Goal: Task Accomplishment & Management: Manage account settings

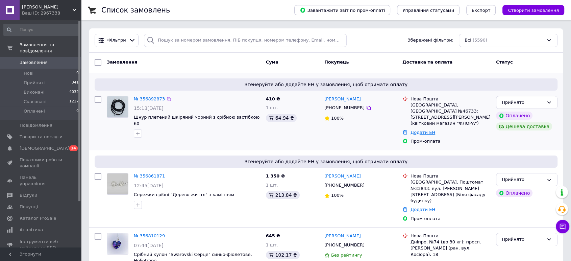
click at [427, 130] on link "Додати ЕН" at bounding box center [423, 132] width 25 height 5
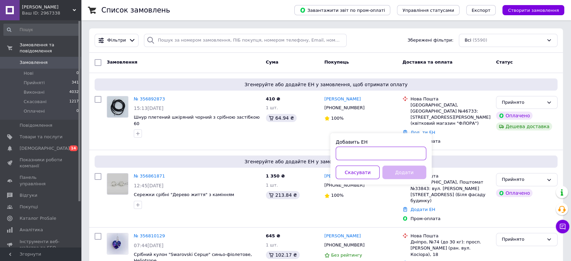
paste input "20451225174233"
type input "20451225174233"
click at [390, 170] on button "Додати" at bounding box center [405, 173] width 44 height 14
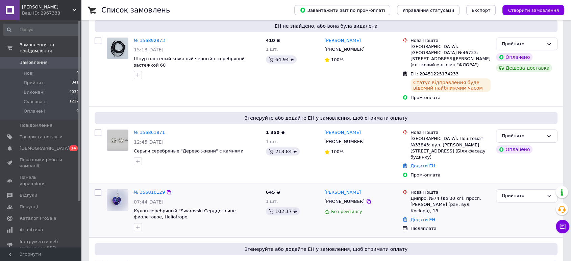
scroll to position [75, 0]
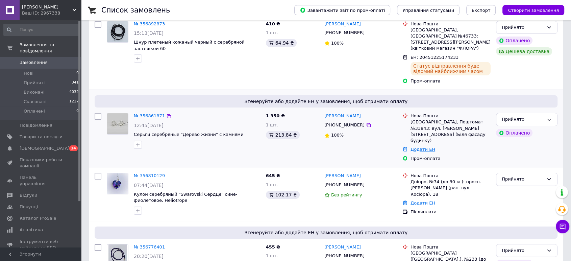
click at [417, 147] on link "Додати ЕН" at bounding box center [423, 149] width 25 height 5
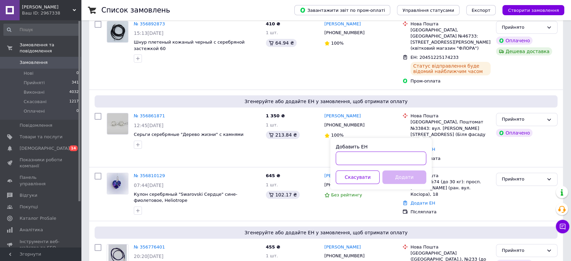
paste input "20451225176818"
type input "20451225176818"
click at [406, 175] on button "Додати" at bounding box center [405, 177] width 44 height 14
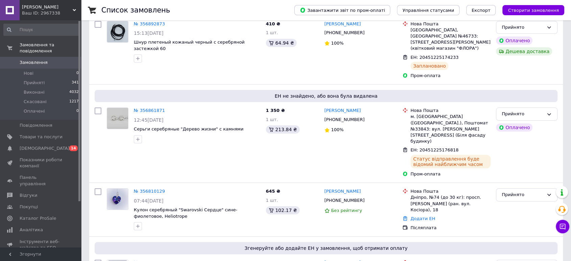
click at [151, 189] on link "№ 356810129" at bounding box center [149, 191] width 31 height 5
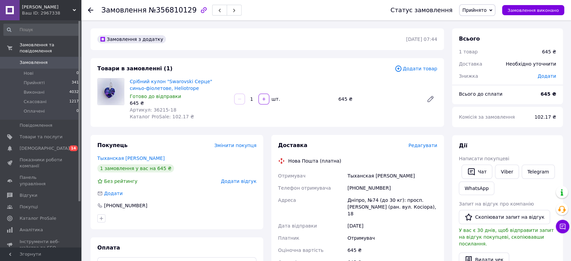
click at [29, 60] on span "Замовлення" at bounding box center [34, 63] width 28 height 6
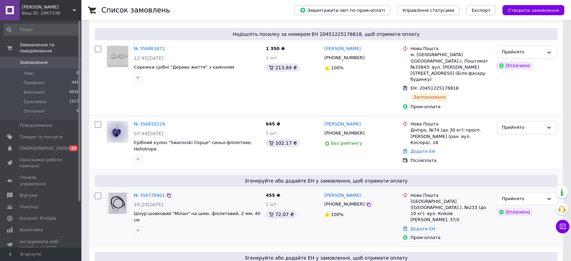
scroll to position [150, 0]
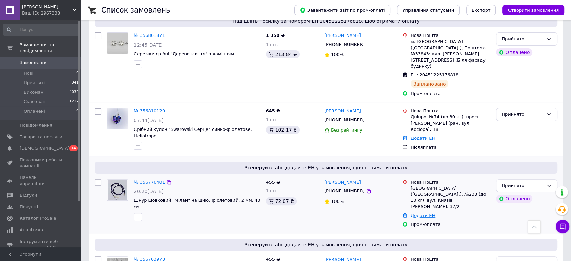
click at [416, 213] on link "Додати ЕН" at bounding box center [423, 215] width 25 height 5
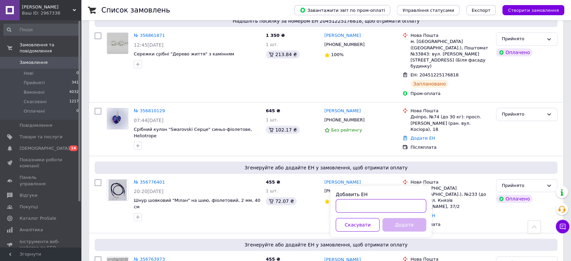
paste input "20451225185483"
type input "20451225185483"
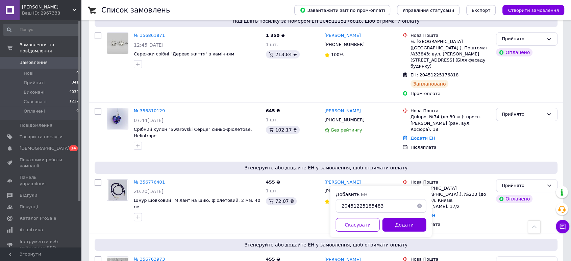
click at [411, 226] on button "Додати" at bounding box center [405, 225] width 44 height 14
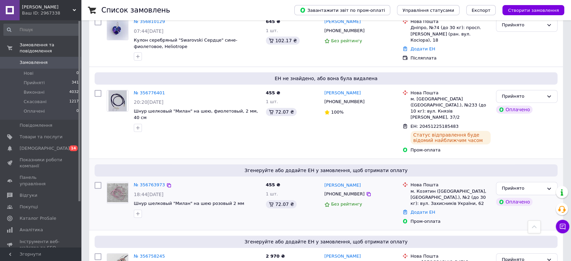
scroll to position [263, 0]
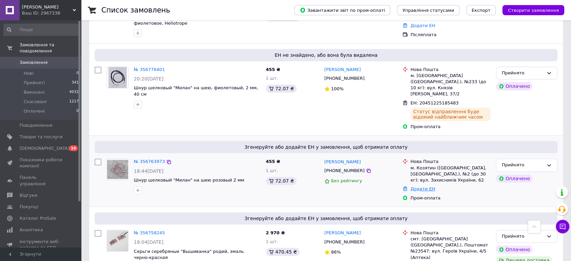
click at [417, 186] on link "Додати ЕН" at bounding box center [423, 188] width 25 height 5
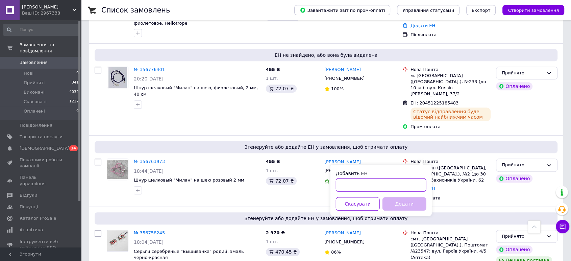
paste input "20451225188349"
type input "20451225188349"
click at [396, 203] on button "Додати" at bounding box center [405, 204] width 44 height 14
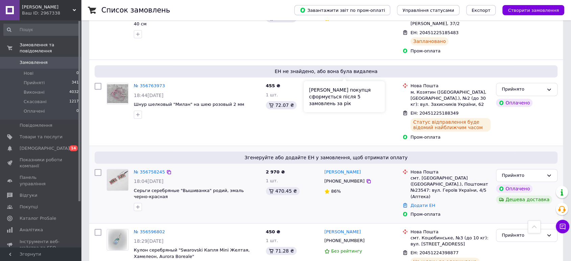
scroll to position [338, 0]
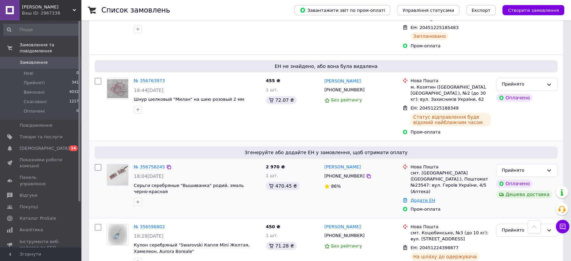
click at [418, 198] on link "Додати ЕН" at bounding box center [423, 200] width 25 height 5
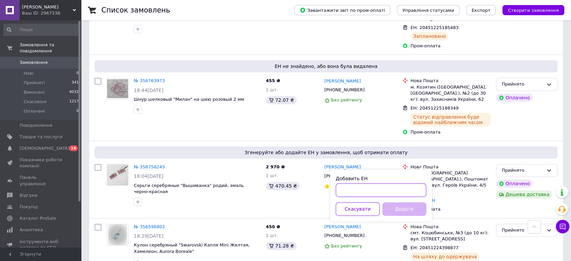
paste input "20451225191351"
type input "20451225191351"
click at [405, 209] on button "Додати" at bounding box center [405, 209] width 44 height 14
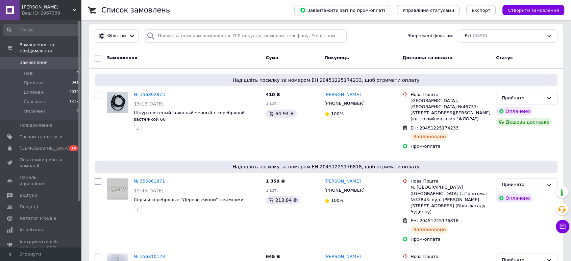
scroll to position [0, 0]
